Goal: Complete application form

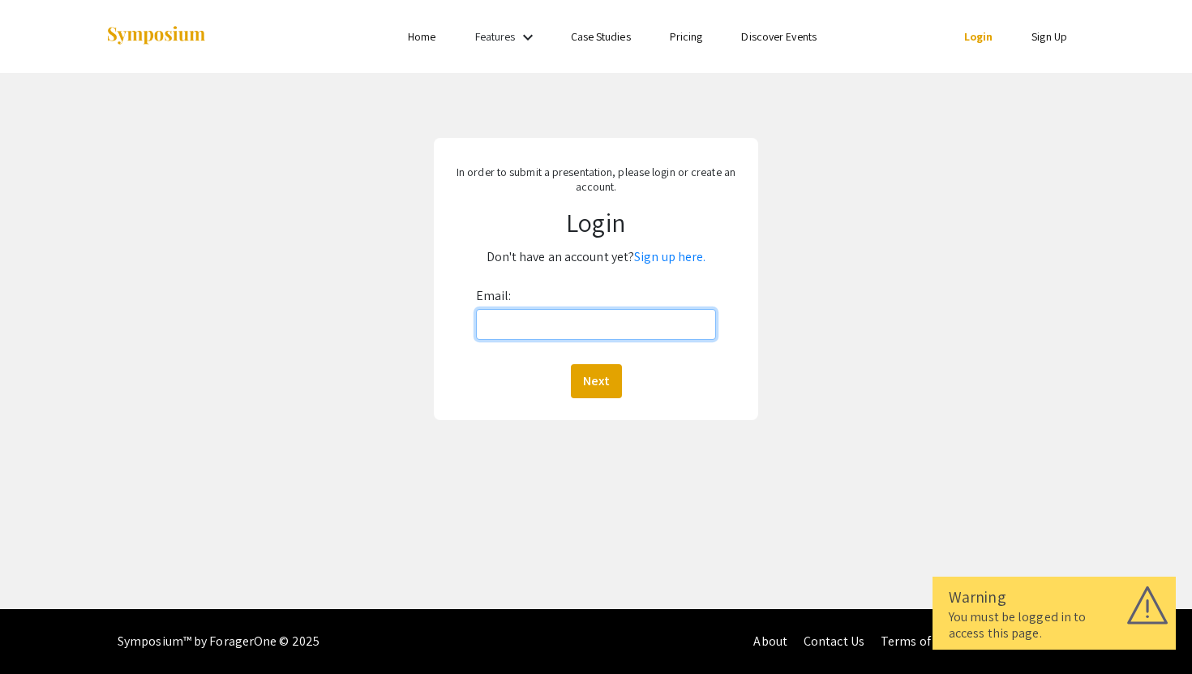
click at [567, 326] on input "Email:" at bounding box center [596, 324] width 241 height 31
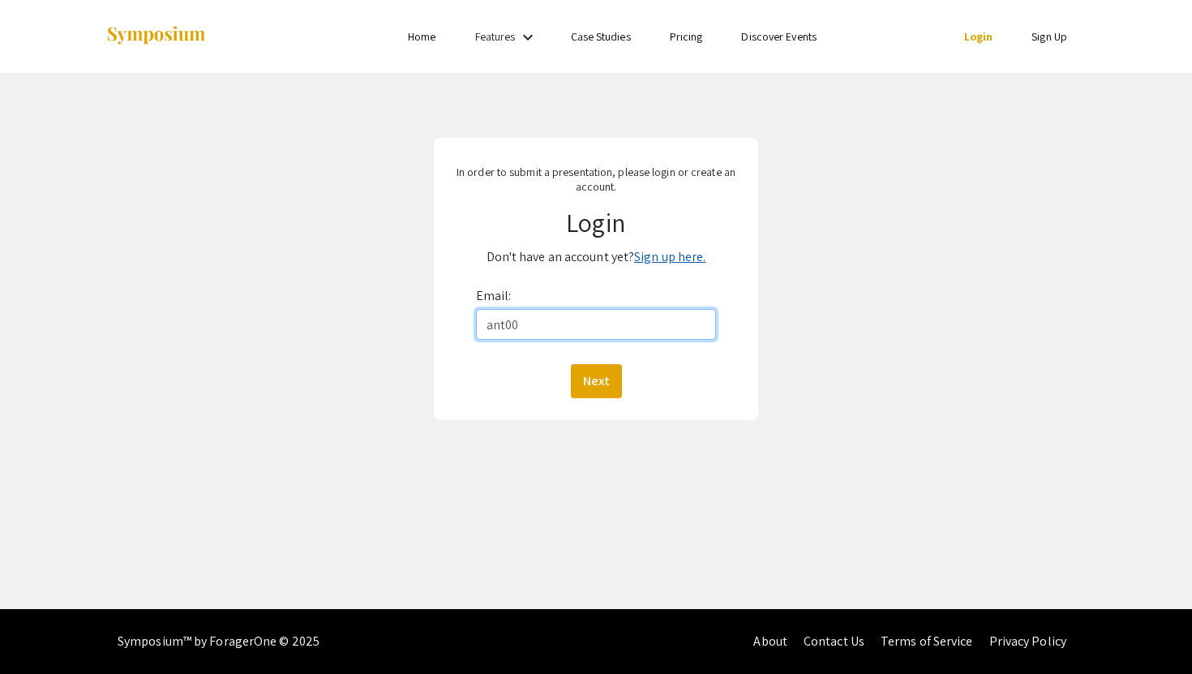
type input "ant00"
click at [675, 259] on link "Sign up here." at bounding box center [669, 256] width 71 height 17
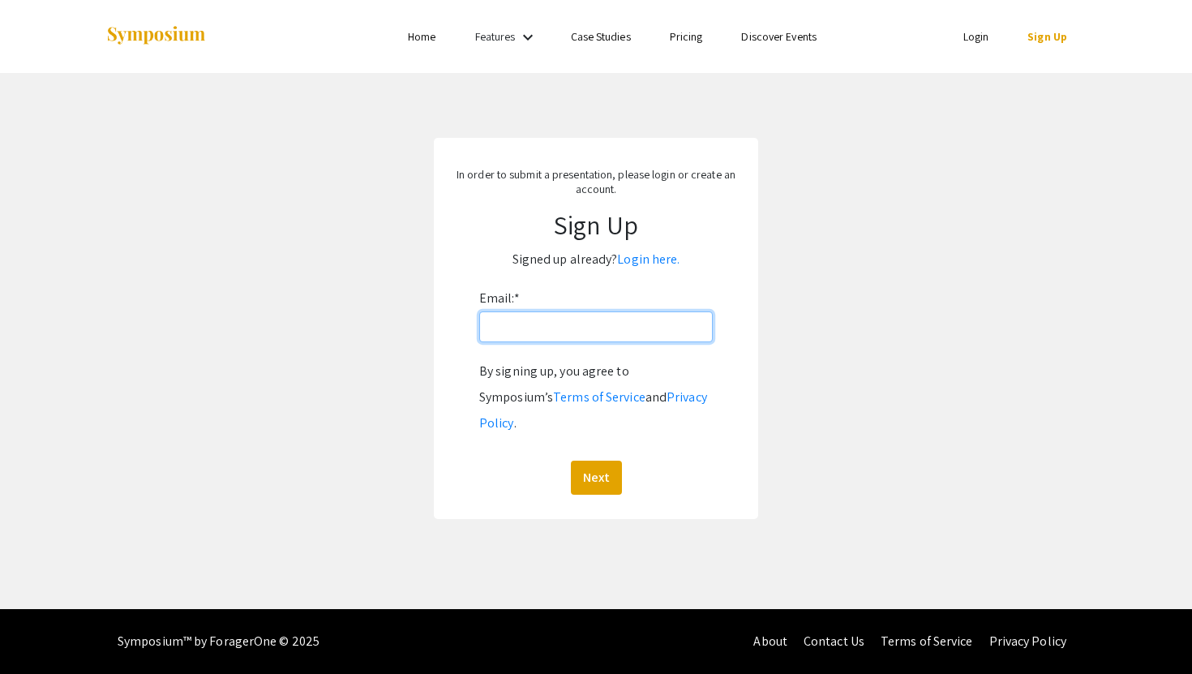
click at [574, 333] on input "Email: *" at bounding box center [596, 326] width 234 height 31
type input "[EMAIL_ADDRESS][DOMAIN_NAME]"
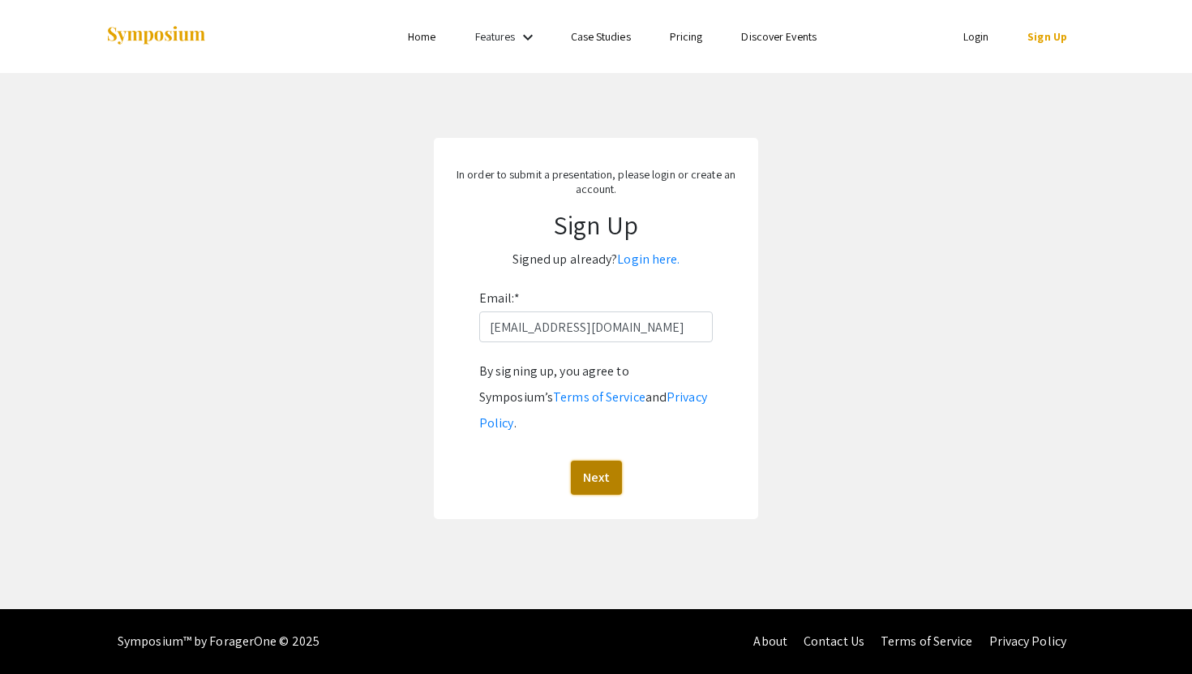
click at [584, 461] on button "Next" at bounding box center [596, 478] width 51 height 34
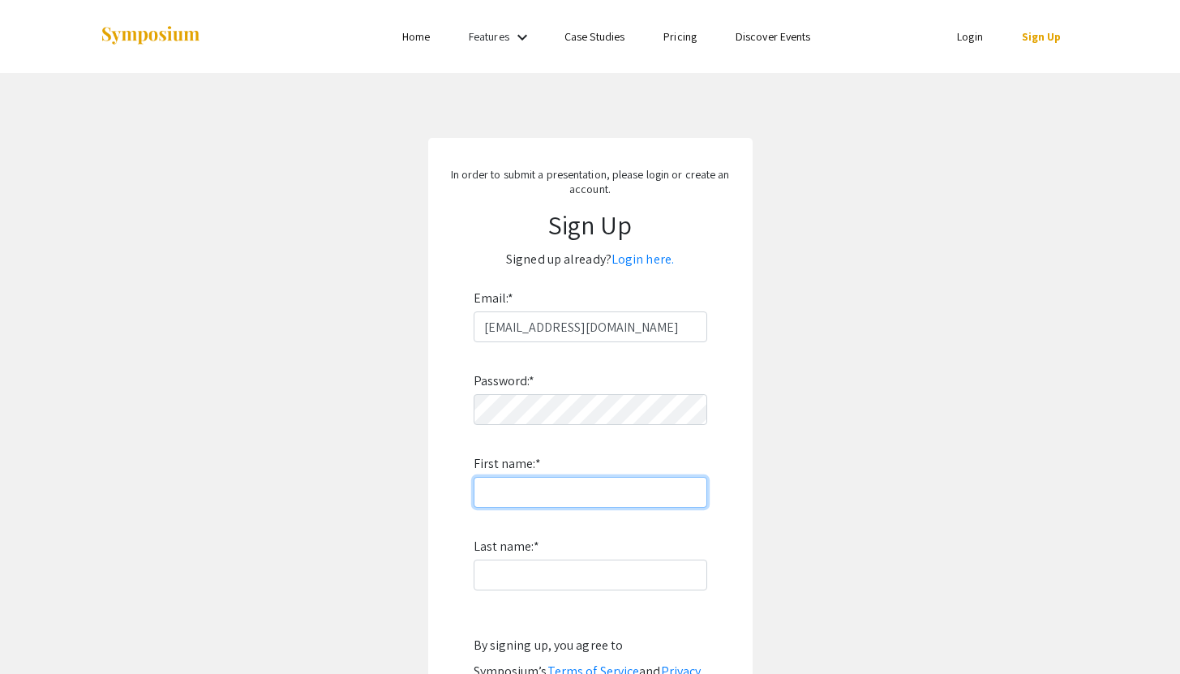
click at [556, 486] on input "First name: *" at bounding box center [591, 492] width 234 height 31
type input "[PERSON_NAME]"
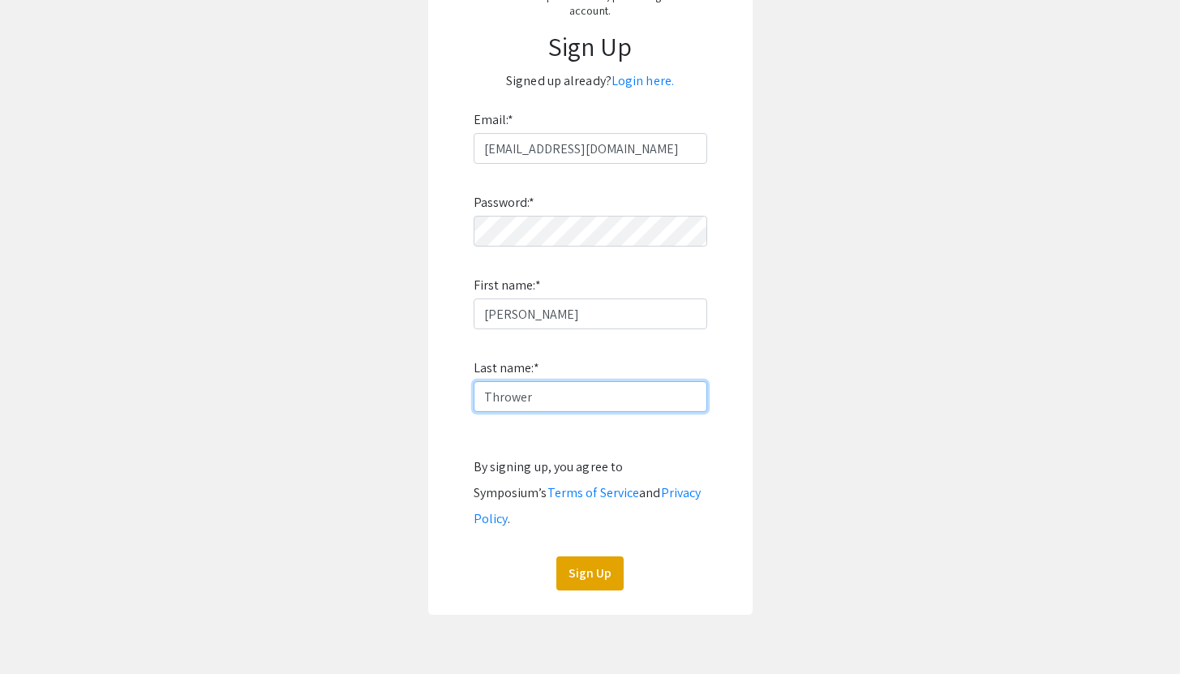
scroll to position [181, 0]
type input "Thrower"
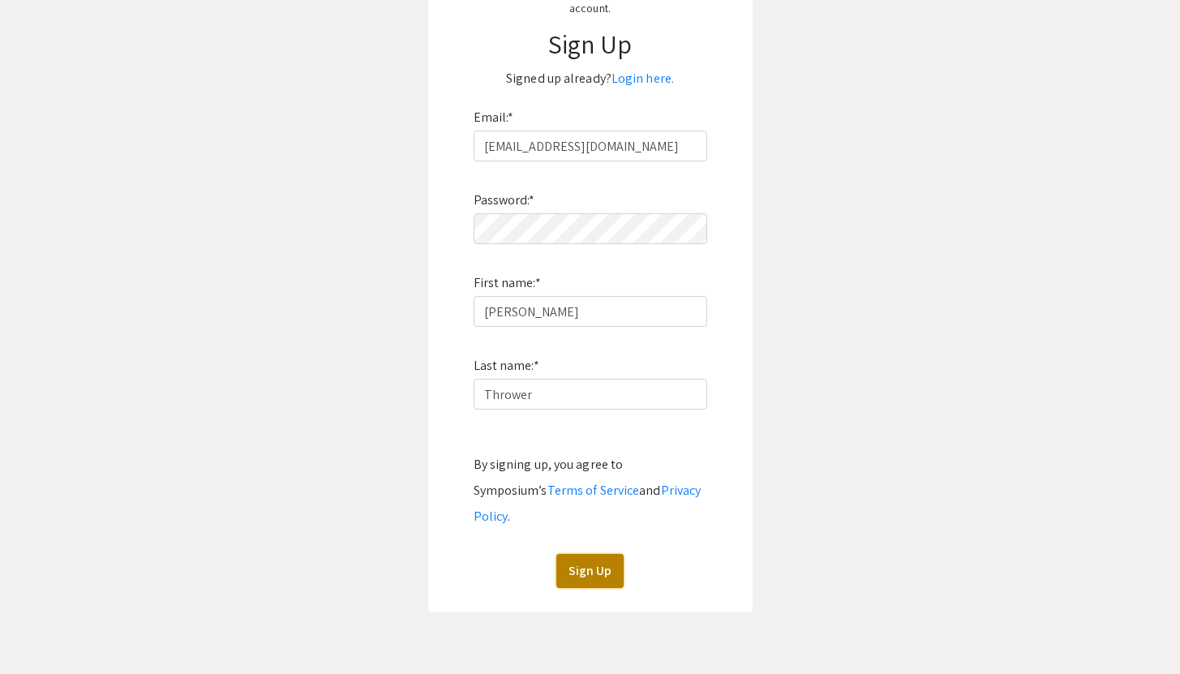
click at [593, 554] on button "Sign Up" at bounding box center [589, 571] width 67 height 34
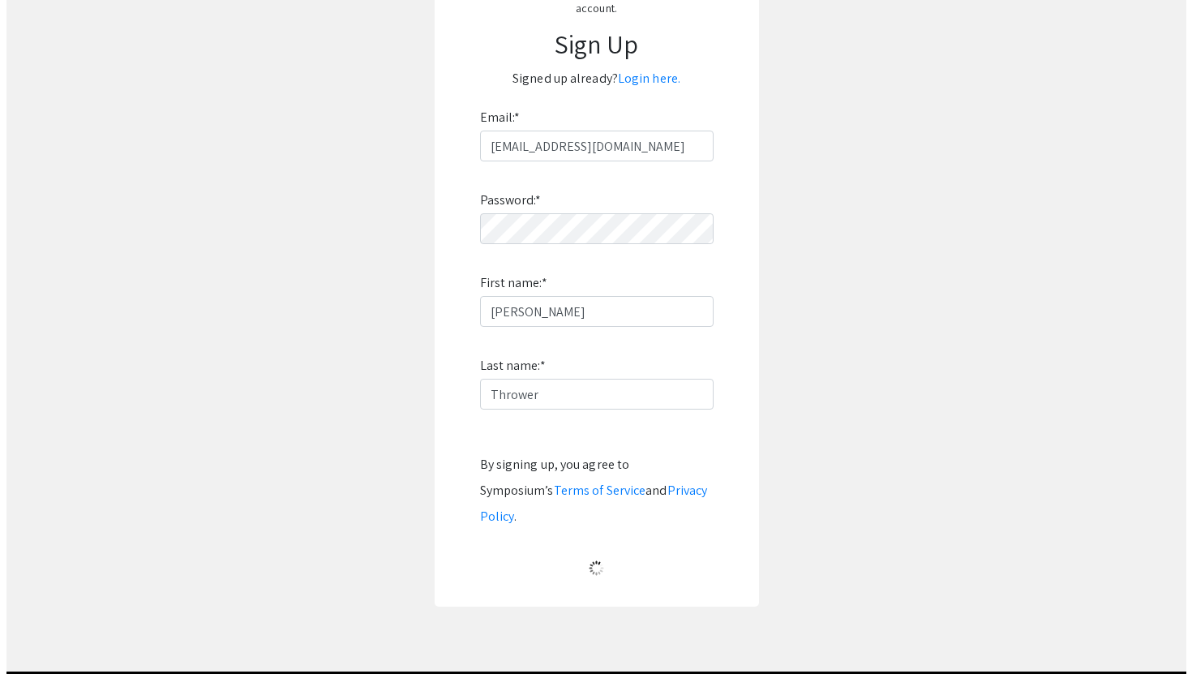
scroll to position [0, 0]
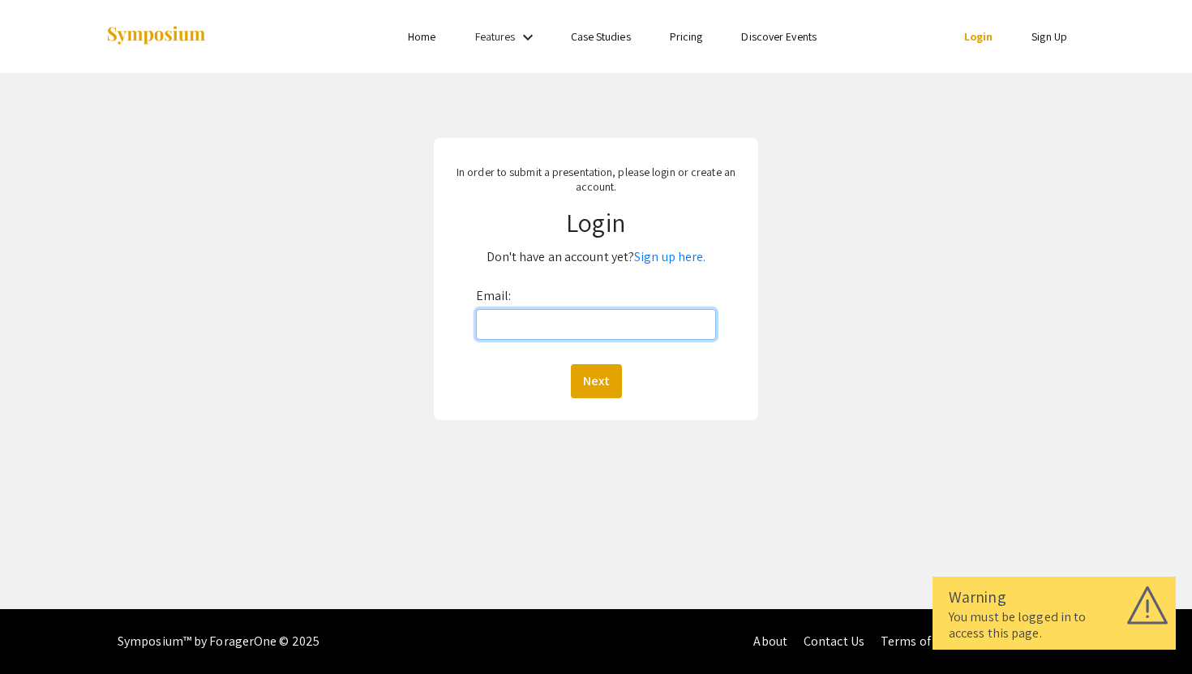
click at [568, 328] on input "Email:" at bounding box center [596, 324] width 241 height 31
type input "[EMAIL_ADDRESS][DOMAIN_NAME]"
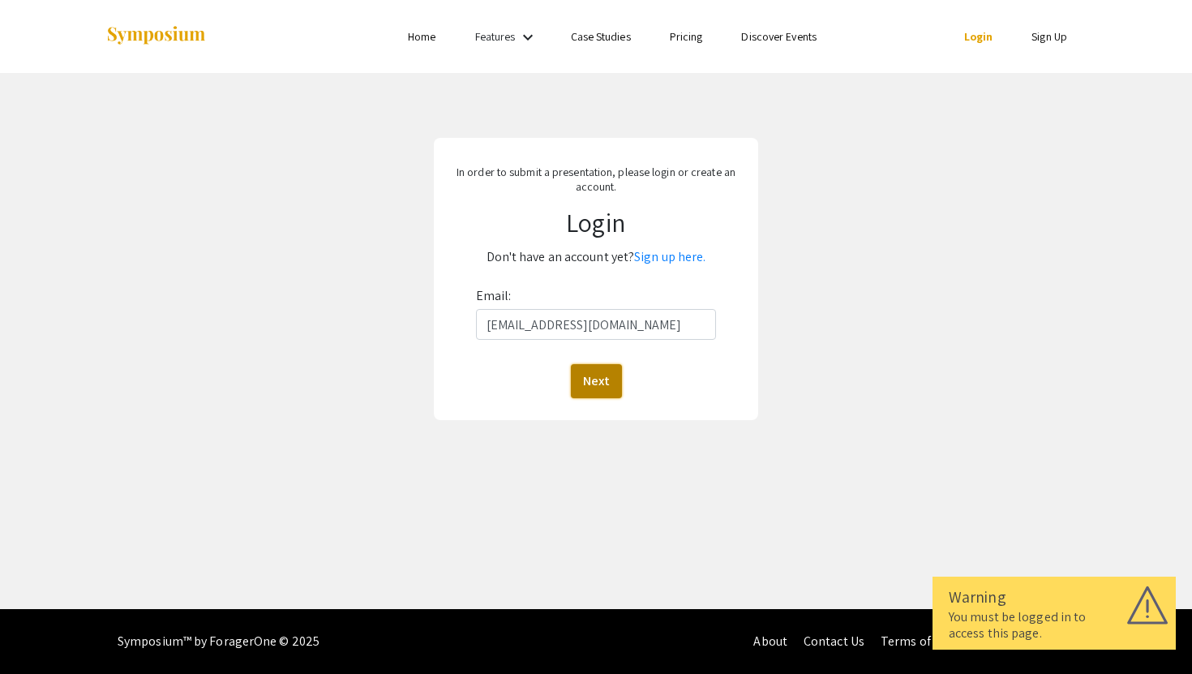
click at [574, 383] on button "Next" at bounding box center [596, 381] width 51 height 34
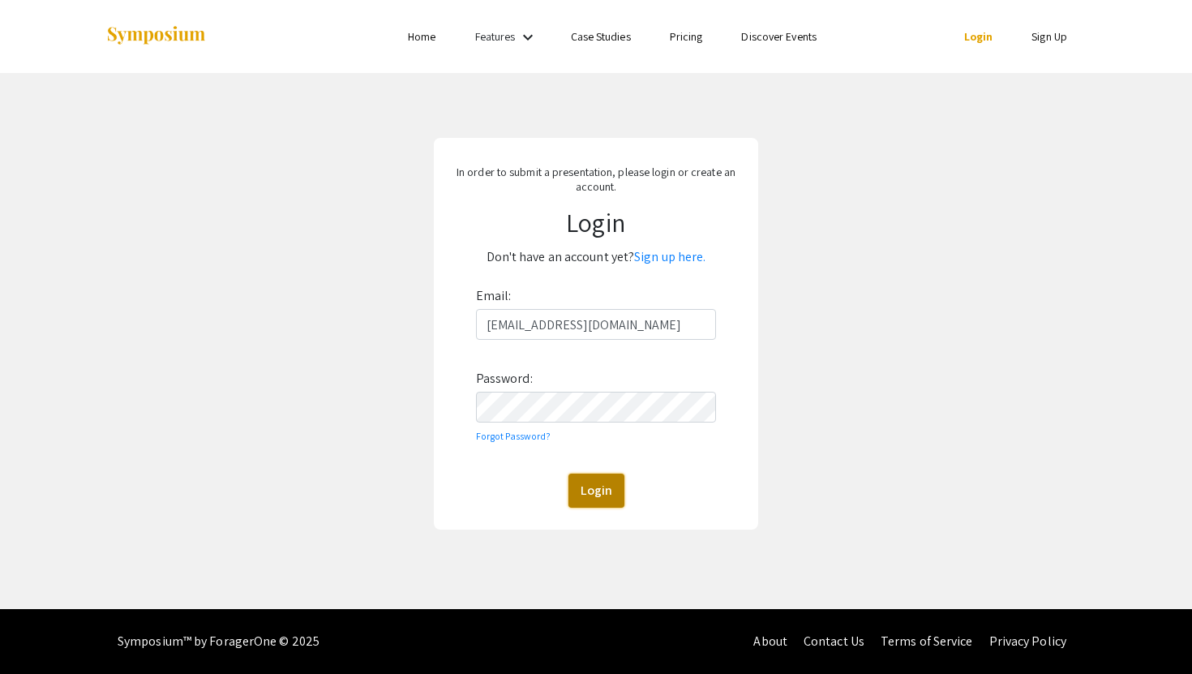
click at [603, 501] on button "Login" at bounding box center [596, 491] width 56 height 34
